Goal: Task Accomplishment & Management: Manage account settings

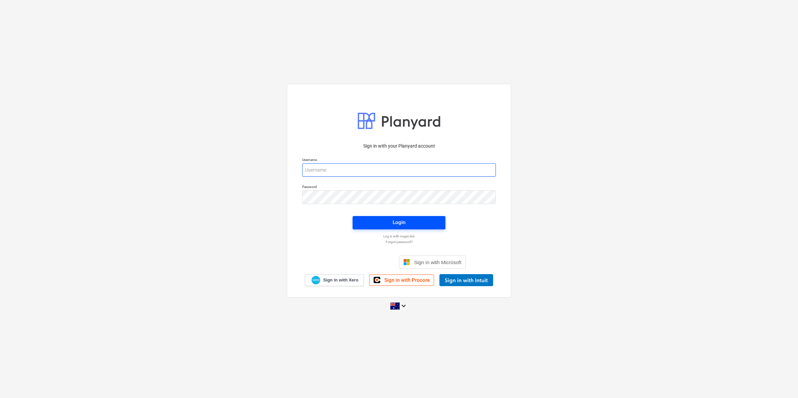
type input "[PERSON_NAME][EMAIL_ADDRESS][DOMAIN_NAME][PERSON_NAME]"
click at [411, 227] on button "Login" at bounding box center [399, 222] width 93 height 13
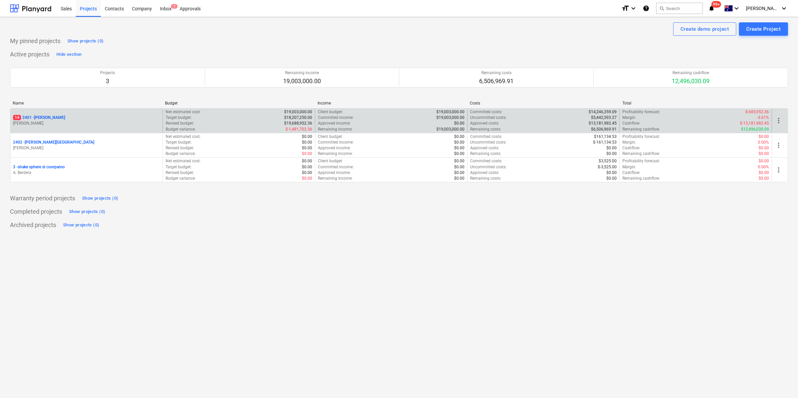
click at [57, 121] on p "[PERSON_NAME]" at bounding box center [86, 124] width 147 height 6
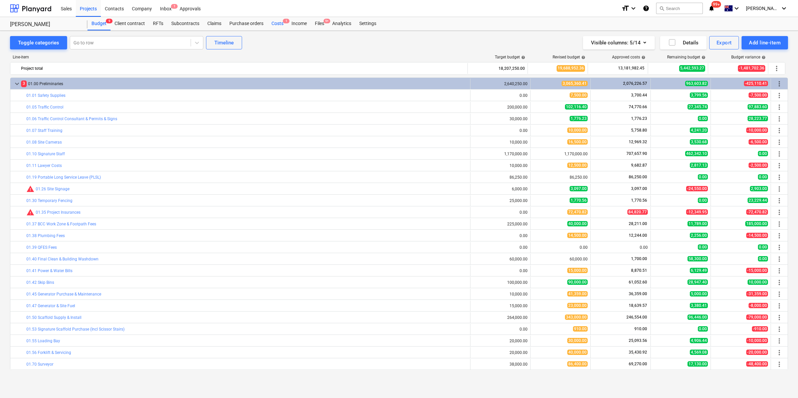
click at [283, 20] on span "1" at bounding box center [286, 21] width 7 height 5
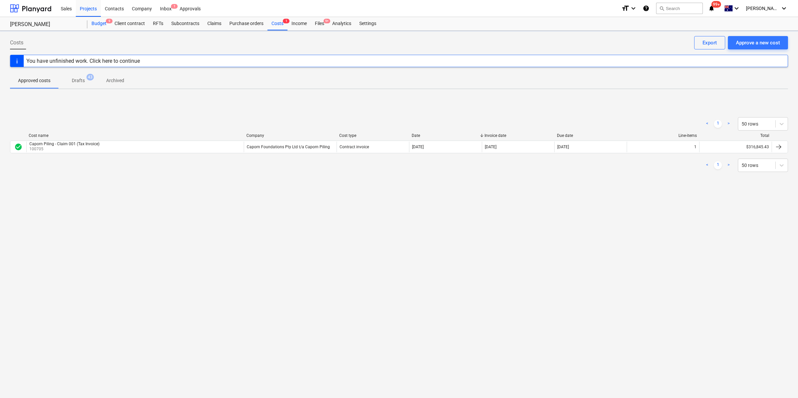
click at [101, 23] on div "Budget 9" at bounding box center [99, 23] width 23 height 13
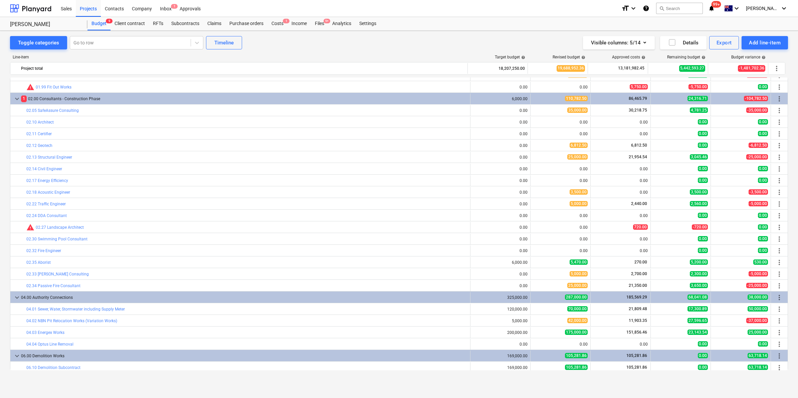
scroll to position [459, 0]
